Goal: Find specific page/section: Find specific page/section

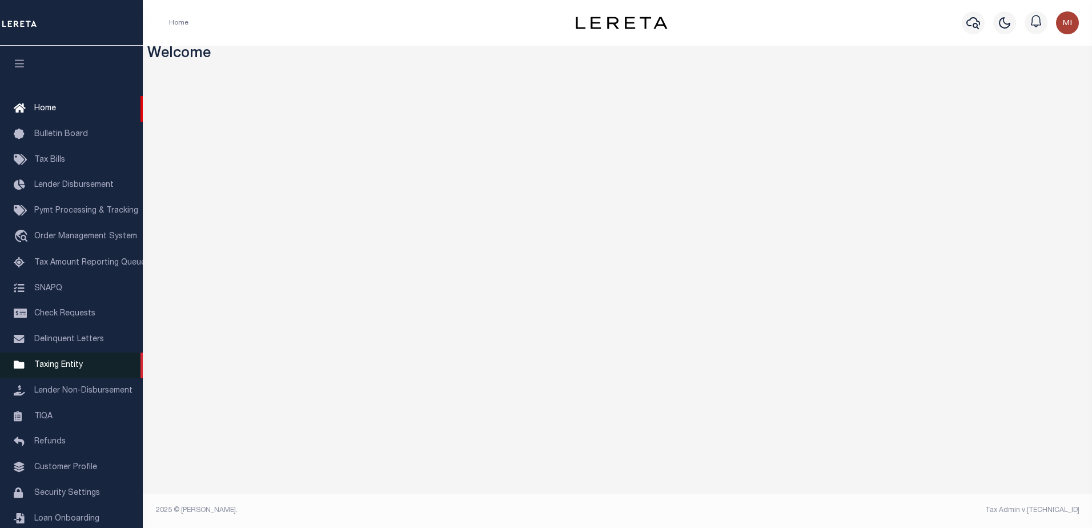
click at [54, 367] on span "Taxing Entity" at bounding box center [58, 365] width 49 height 8
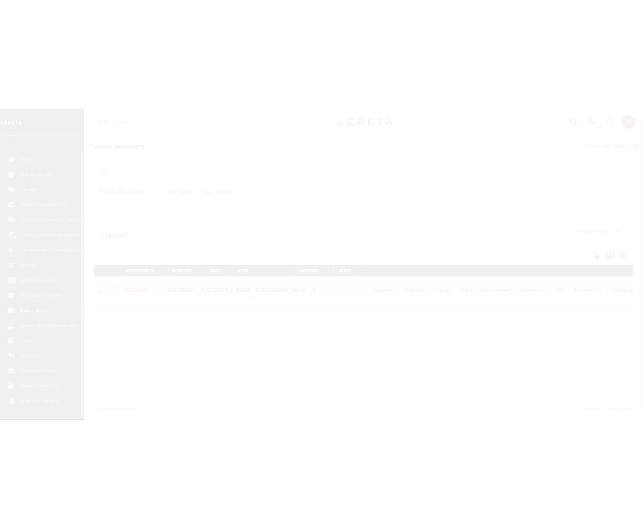
scroll to position [29, 0]
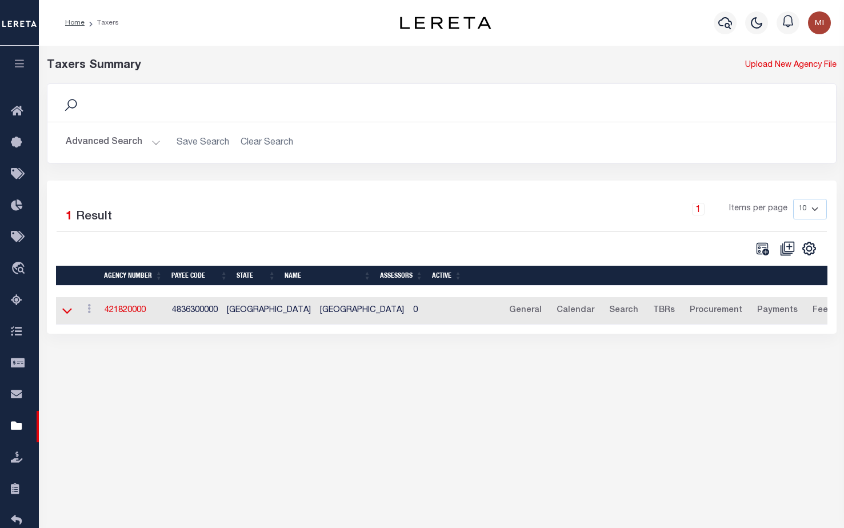
click at [70, 312] on icon at bounding box center [67, 311] width 10 height 6
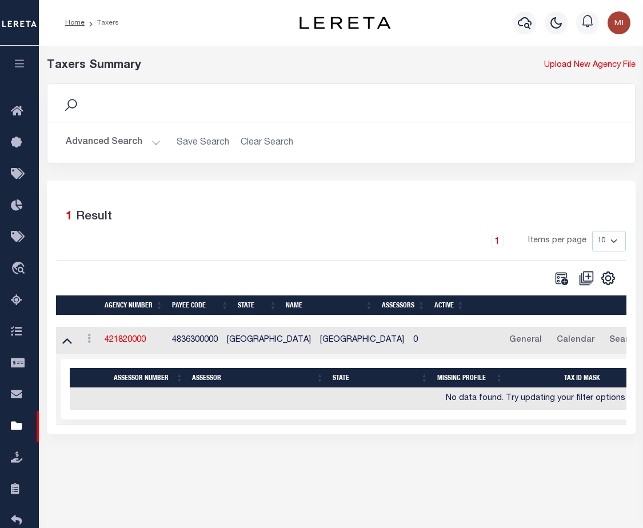
click at [132, 143] on button "Advanced Search" at bounding box center [113, 142] width 95 height 22
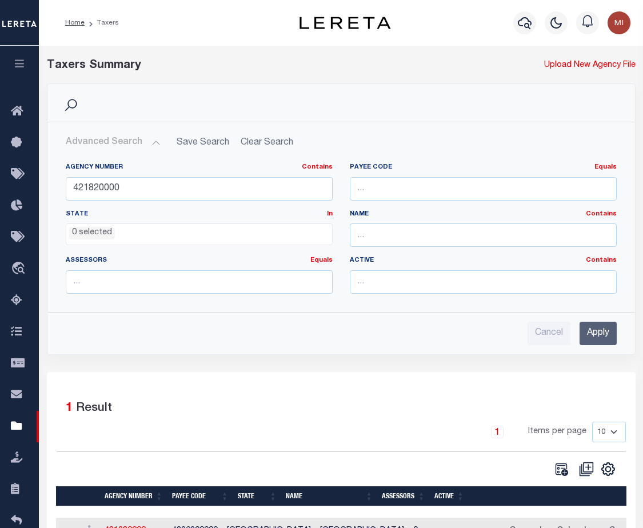
click at [63, 193] on div "Agency Number Contains Contains Is 421820000" at bounding box center [199, 186] width 284 height 47
drag, startPoint x: 62, startPoint y: 193, endPoint x: 86, endPoint y: 190, distance: 23.5
click at [86, 190] on input "421820000" at bounding box center [199, 188] width 267 height 23
click at [383, 192] on input "number" at bounding box center [483, 188] width 267 height 23
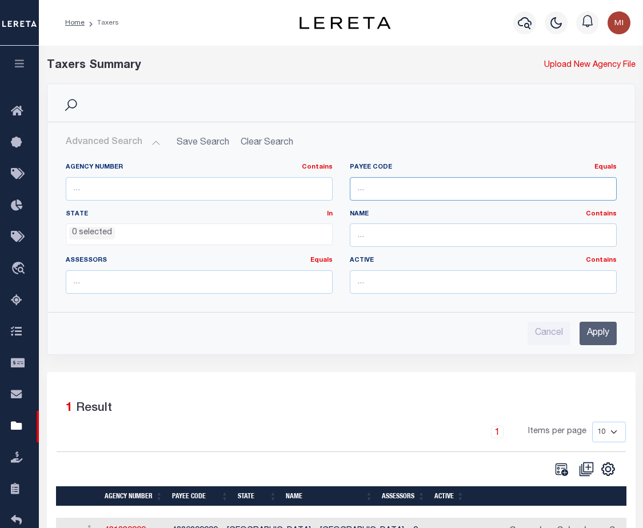
paste input "600100000"
type input "600100000"
click at [589, 332] on input "Apply" at bounding box center [597, 333] width 37 height 23
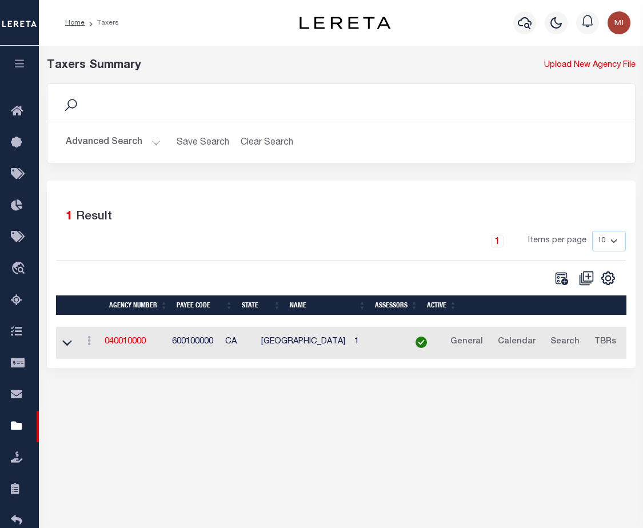
click at [74, 344] on td at bounding box center [67, 343] width 22 height 32
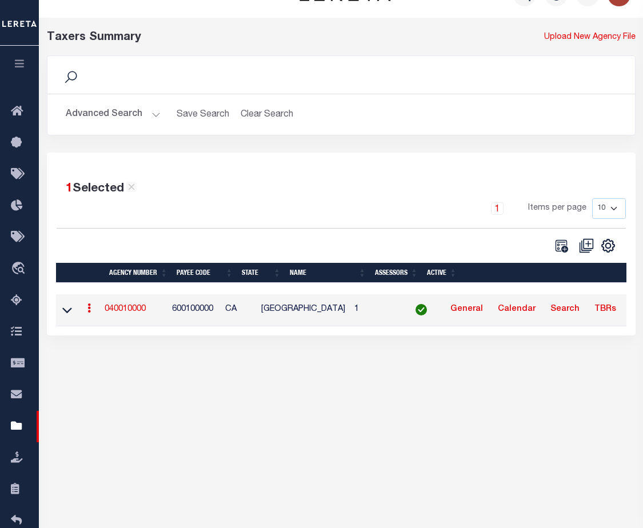
scroll to position [78, 0]
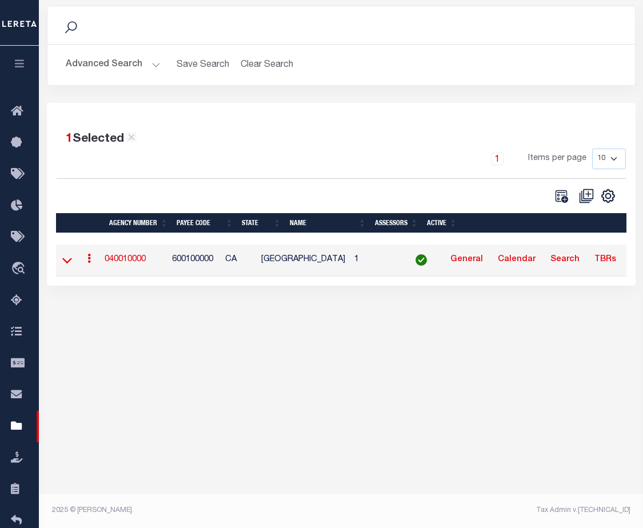
click at [69, 263] on icon at bounding box center [67, 261] width 10 height 6
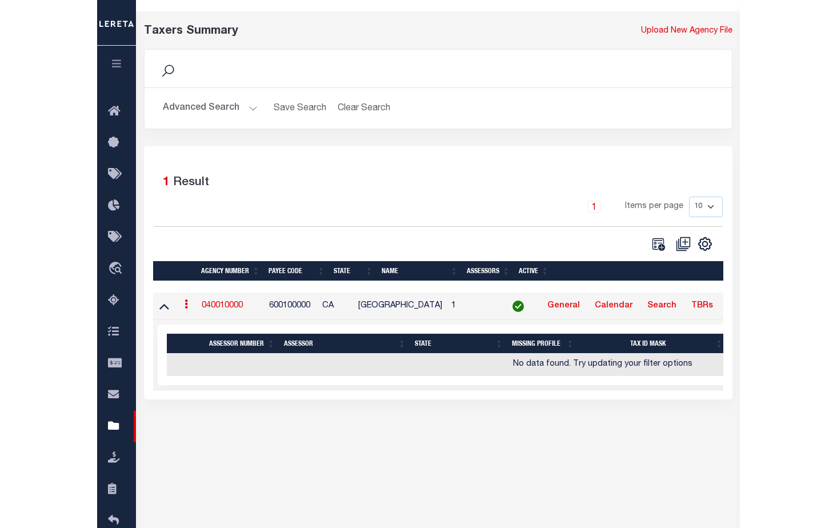
scroll to position [0, 0]
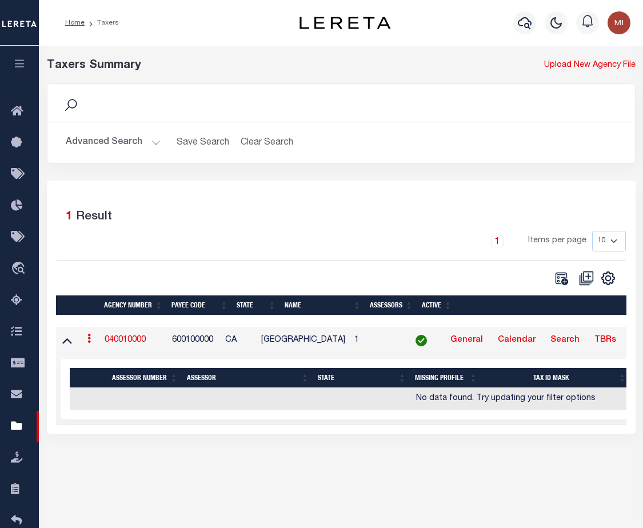
click at [141, 143] on button "Advanced Search" at bounding box center [113, 142] width 95 height 22
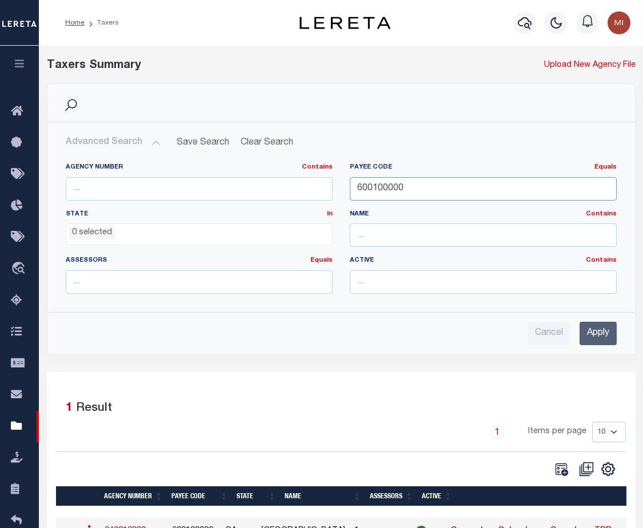
drag, startPoint x: 424, startPoint y: 186, endPoint x: 282, endPoint y: 187, distance: 142.2
click at [283, 187] on div "Agency Number Contains Contains Is Payee Code Equals Equals Is Not Equal To Is …" at bounding box center [341, 233] width 568 height 140
click at [598, 336] on input "Apply" at bounding box center [597, 333] width 37 height 23
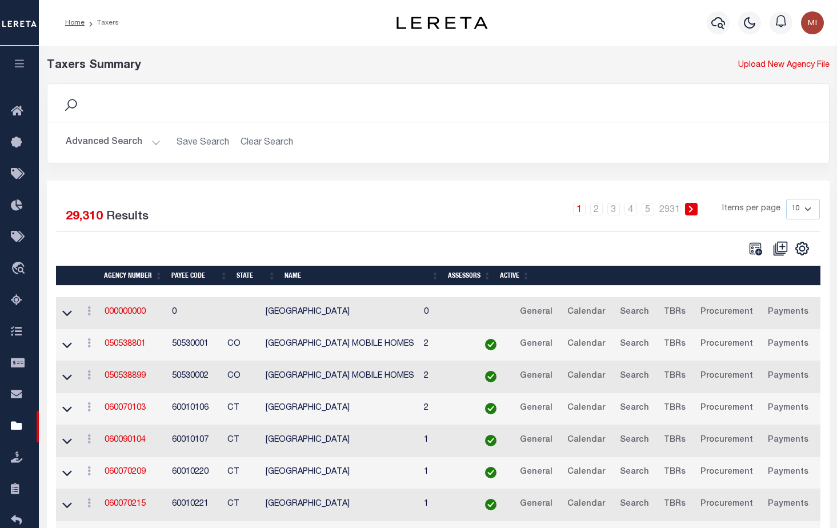
click at [155, 139] on button "Advanced Search" at bounding box center [113, 142] width 95 height 22
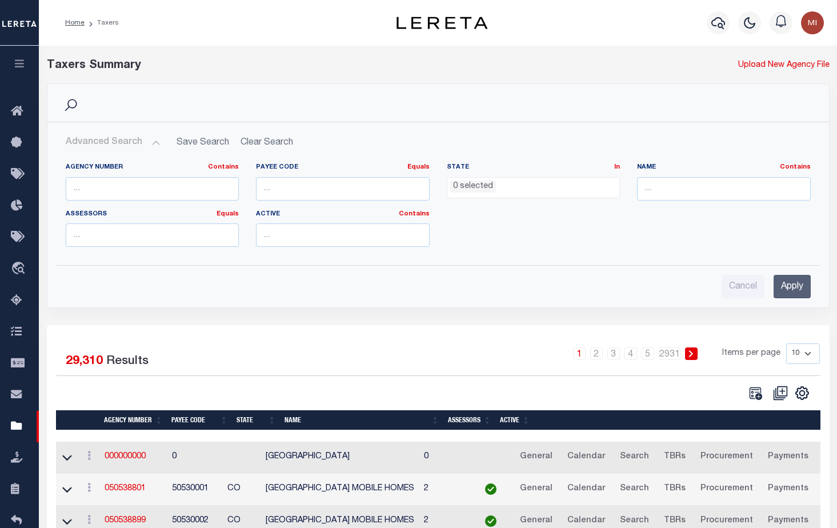
click at [500, 186] on ul "0 selected" at bounding box center [533, 185] width 173 height 15
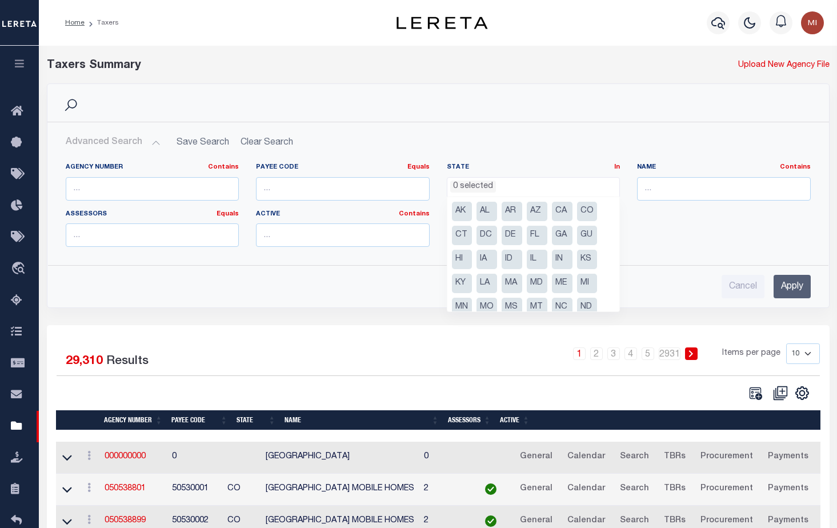
drag, startPoint x: 558, startPoint y: 210, endPoint x: 578, endPoint y: 223, distance: 24.4
click at [557, 209] on li "CA" at bounding box center [562, 211] width 21 height 19
select select "CA"
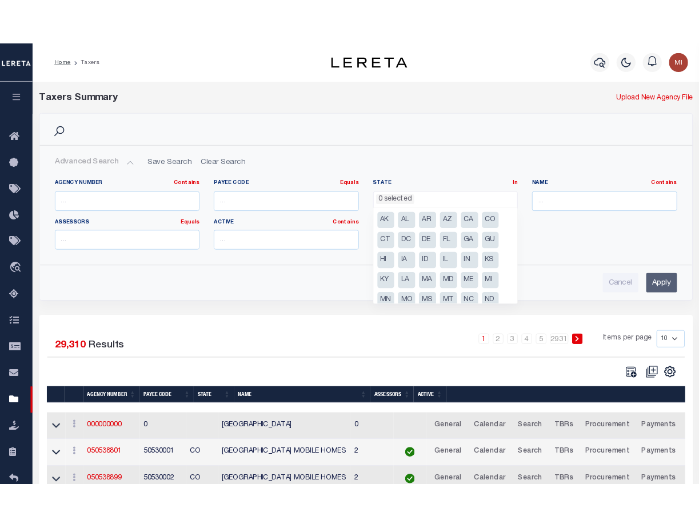
scroll to position [41, 0]
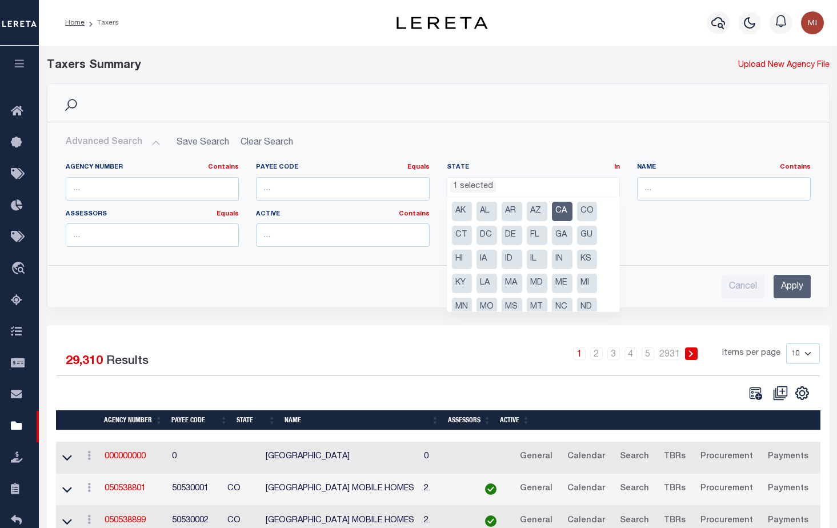
click at [787, 283] on input "Apply" at bounding box center [791, 286] width 37 height 23
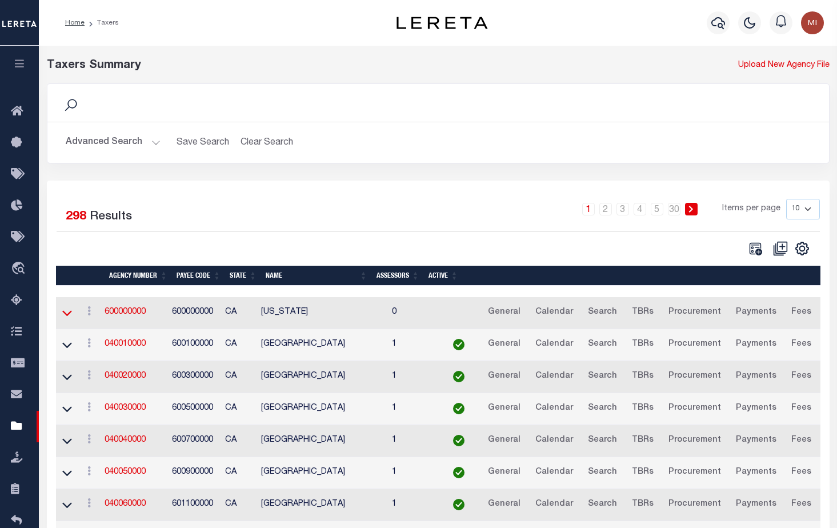
click at [70, 312] on icon at bounding box center [67, 313] width 10 height 12
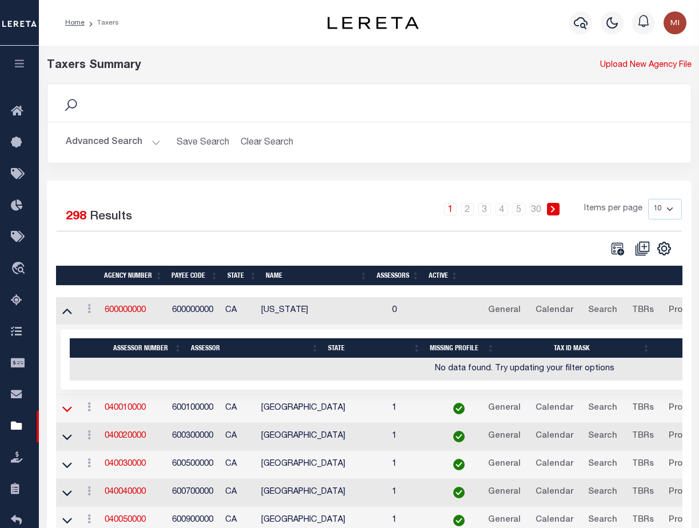
click at [69, 410] on icon at bounding box center [67, 409] width 10 height 12
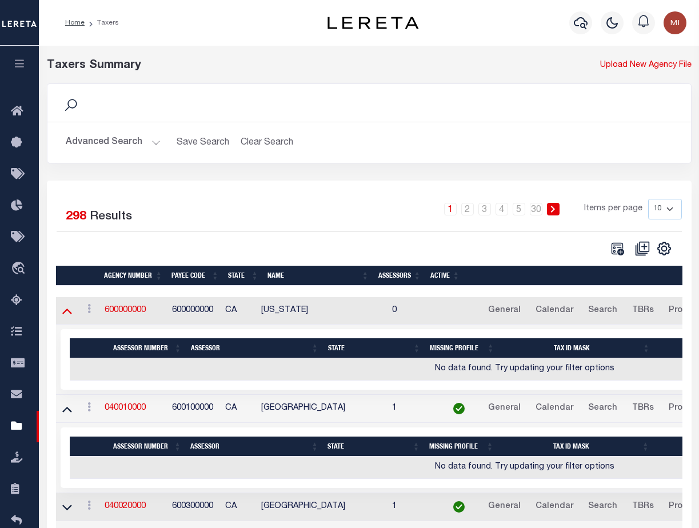
click at [65, 315] on icon at bounding box center [67, 310] width 10 height 12
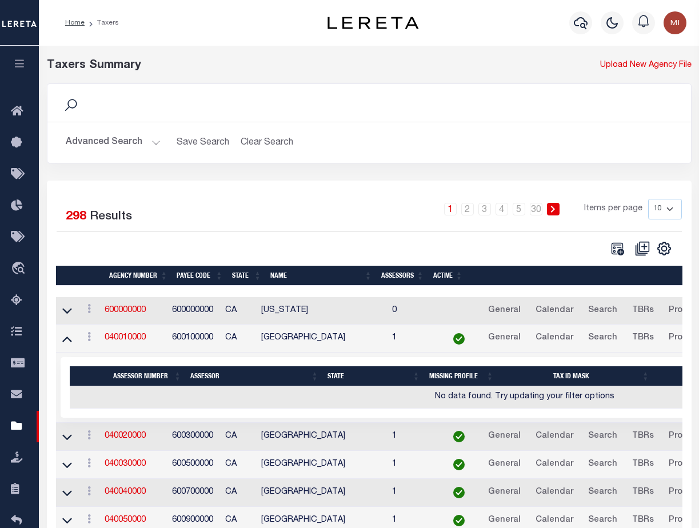
click at [65, 315] on icon at bounding box center [67, 310] width 10 height 12
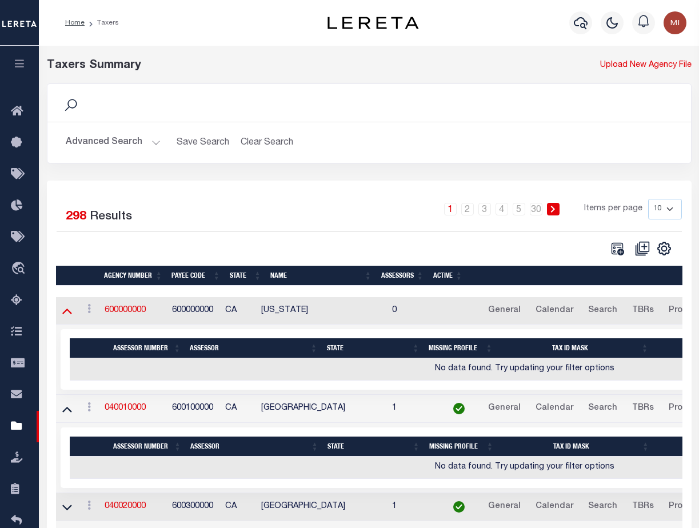
click at [70, 314] on icon at bounding box center [67, 311] width 10 height 6
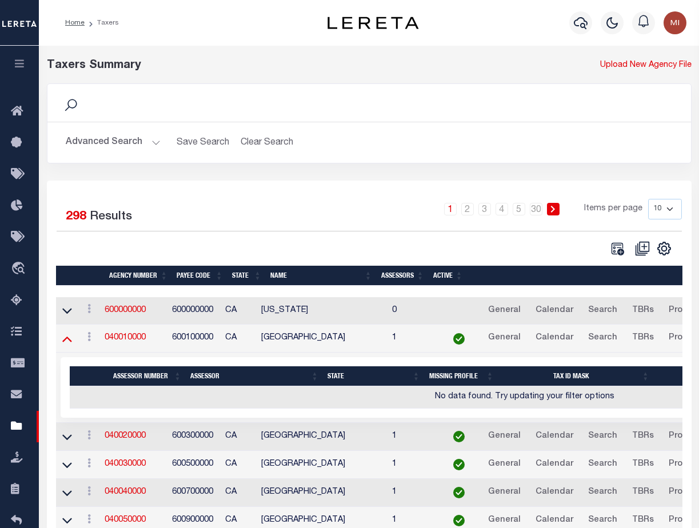
click at [69, 340] on icon at bounding box center [67, 338] width 10 height 12
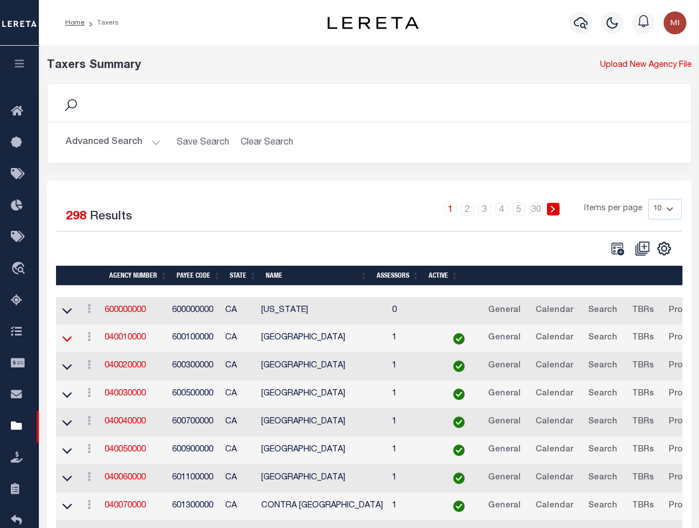
click at [68, 344] on icon at bounding box center [67, 338] width 10 height 12
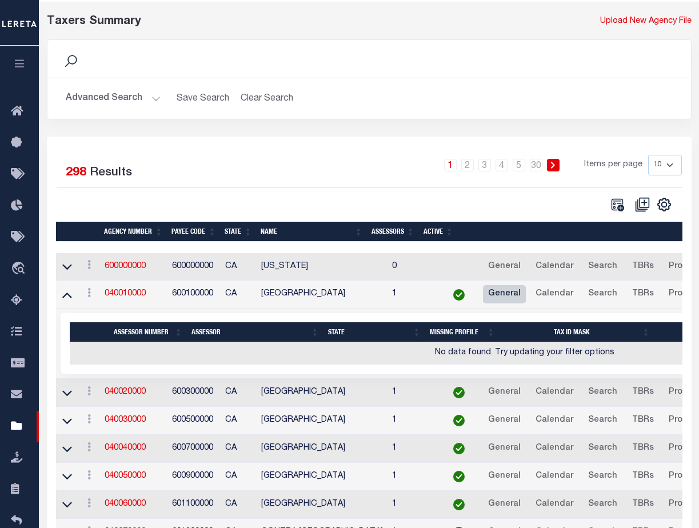
scroll to position [57, 0]
